Goal: Information Seeking & Learning: Get advice/opinions

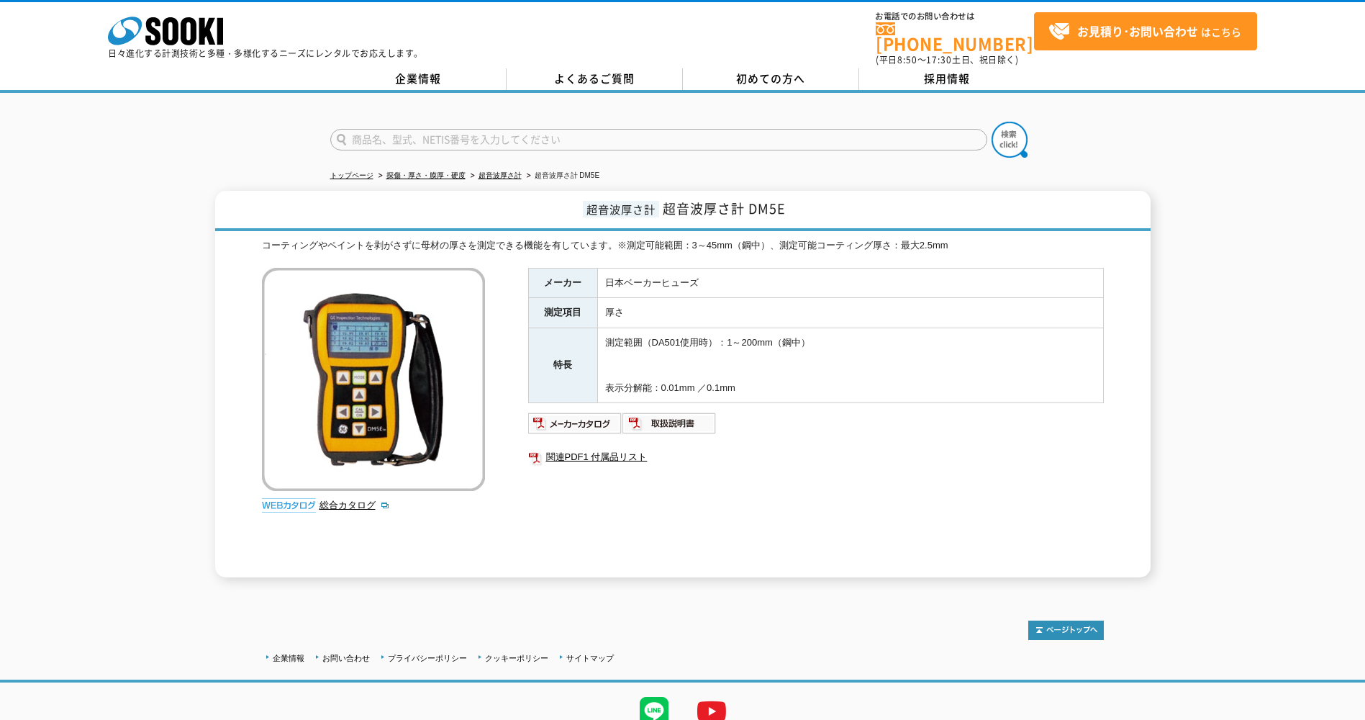
scroll to position [53, 0]
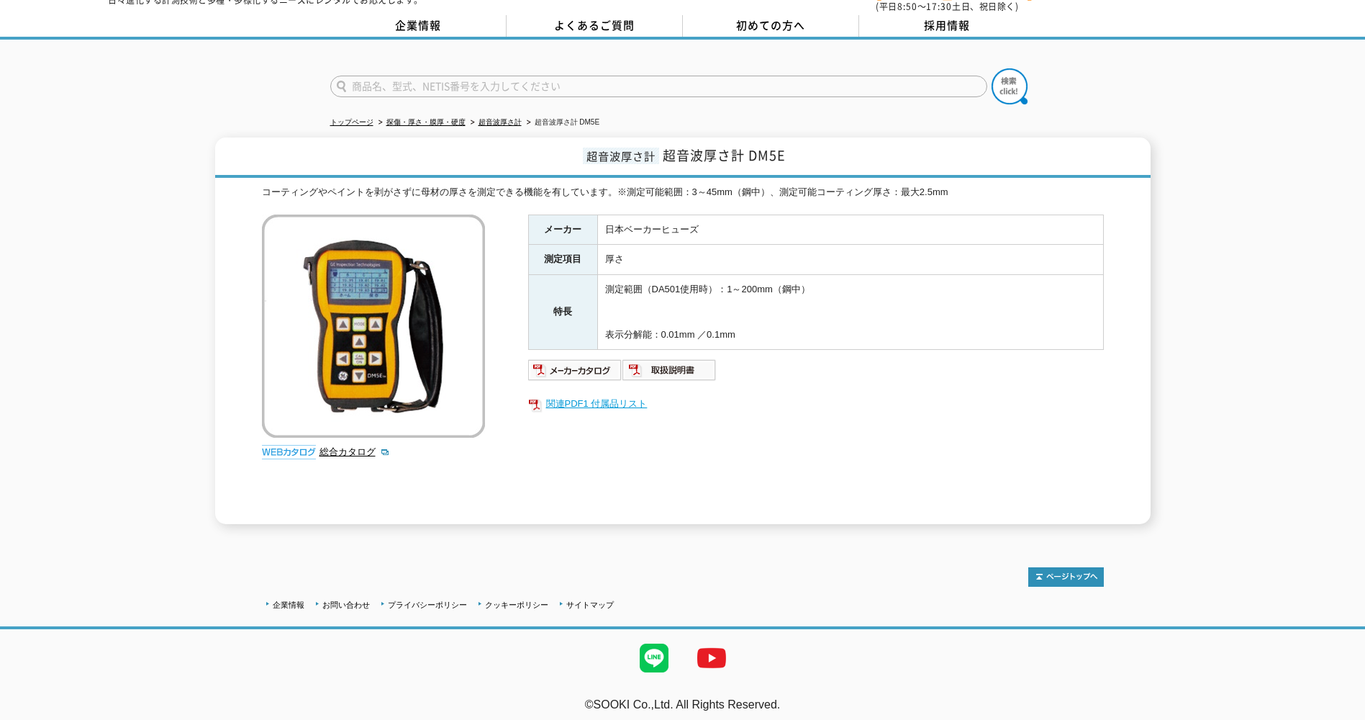
click at [607, 398] on link "関連PDF1 付属品リスト" at bounding box center [816, 403] width 576 height 19
click at [662, 15] on link "よくあるご質問" at bounding box center [595, 26] width 176 height 22
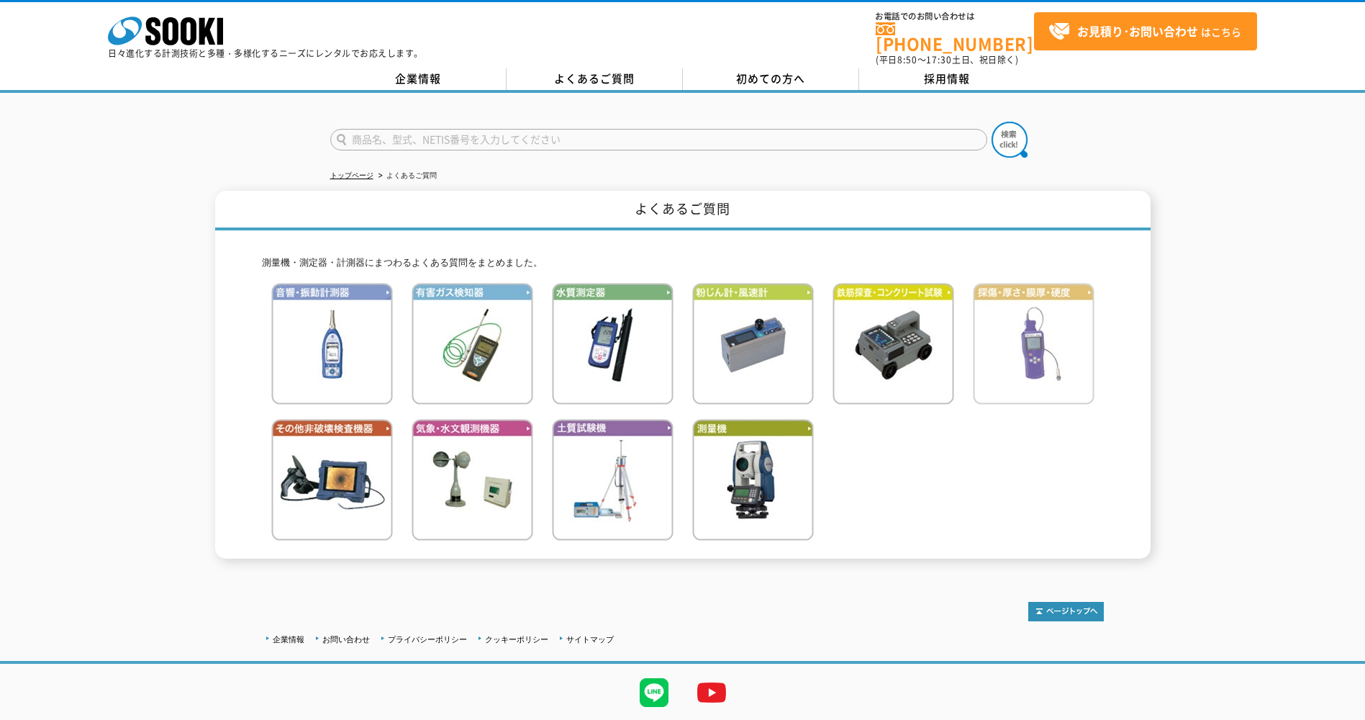
click at [1037, 335] on img at bounding box center [1034, 344] width 122 height 122
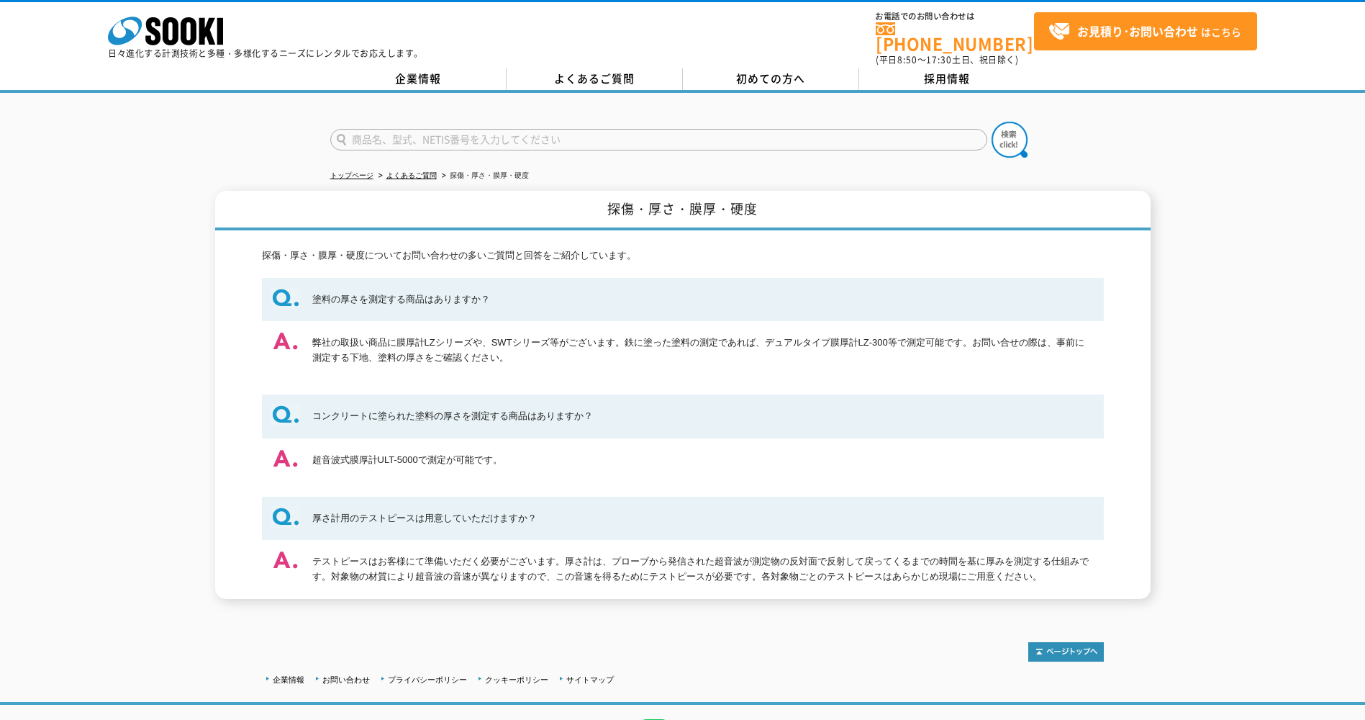
drag, startPoint x: 1041, startPoint y: 573, endPoint x: 266, endPoint y: 504, distance: 778.1
click at [266, 504] on dl "塗料の厚さを測定する商品はありますか？ 弊社の取扱い商品に膜厚計LZシリーズや、SWTシリーズ等がございます。鉄に塗った塗料の測定であれば、デュアルタイプ膜厚…" at bounding box center [683, 438] width 842 height 321
drag, startPoint x: 266, startPoint y: 504, endPoint x: 379, endPoint y: 512, distance: 113.2
click at [379, 512] on dt "厚さ計用のテストピースは用意していただけますか？" at bounding box center [683, 519] width 842 height 44
click at [1041, 575] on dd "テストピースはお客様にて準備いただく必要がございます。厚さ計は、プローブから発信された超音波が測定物の反対面で反射して戻ってくるまでの時間を基に厚みを測定する…" at bounding box center [683, 569] width 842 height 59
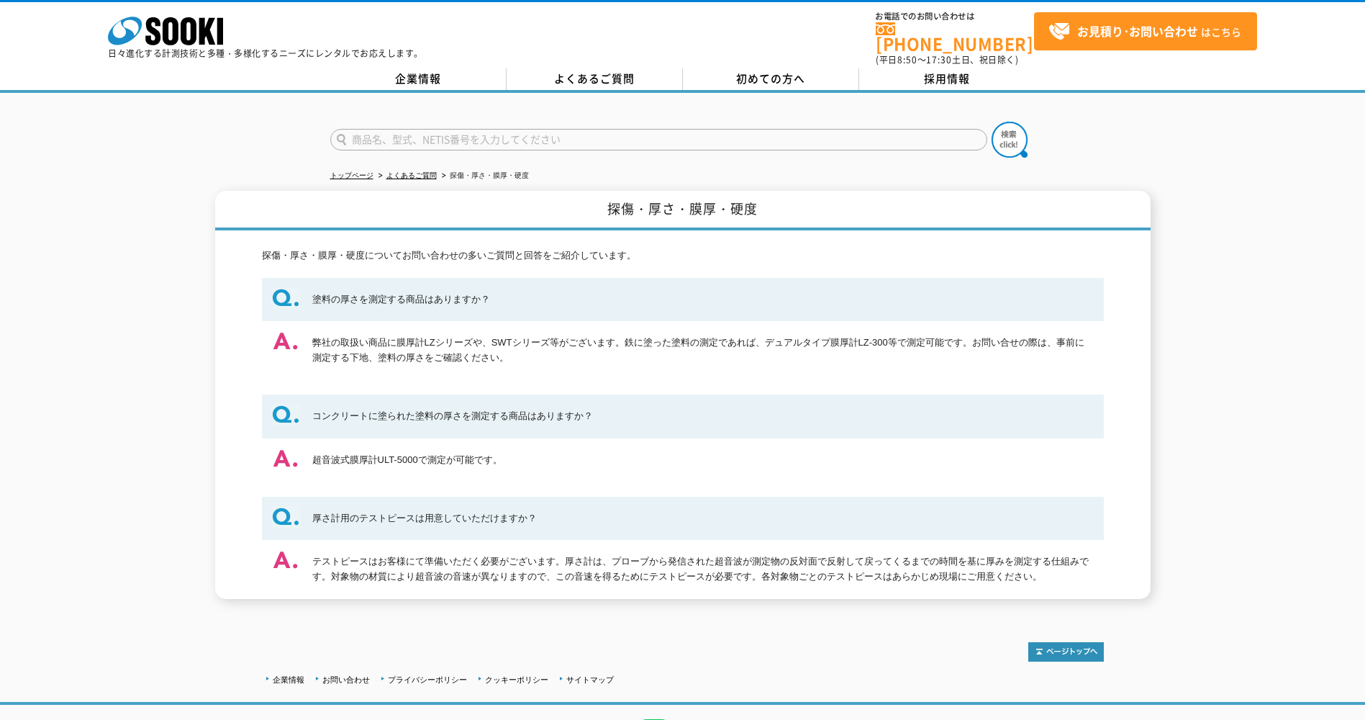
click at [1041, 573] on dd "テストピースはお客様にて準備いただく必要がございます。厚さ計は、プローブから発信された超音波が測定物の反対面で反射して戻ってくるまでの時間を基に厚みを測定する…" at bounding box center [683, 569] width 842 height 59
